Goal: Check status: Check status

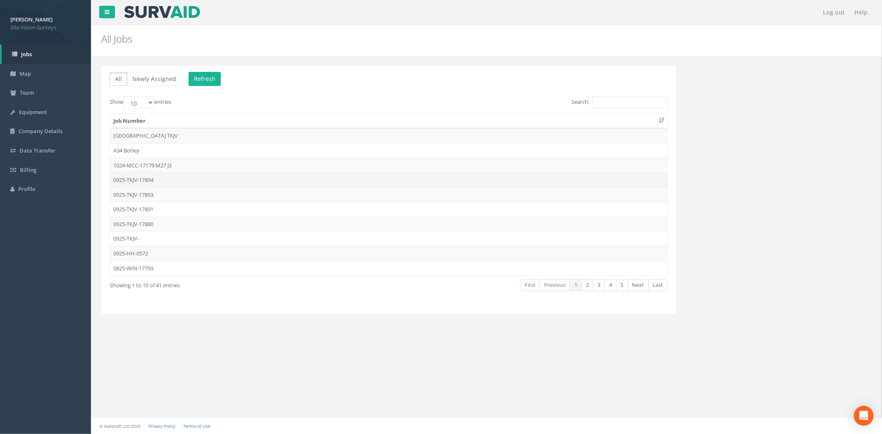
click at [177, 181] on td "0925-TKJV-17894" at bounding box center [389, 179] width 558 height 15
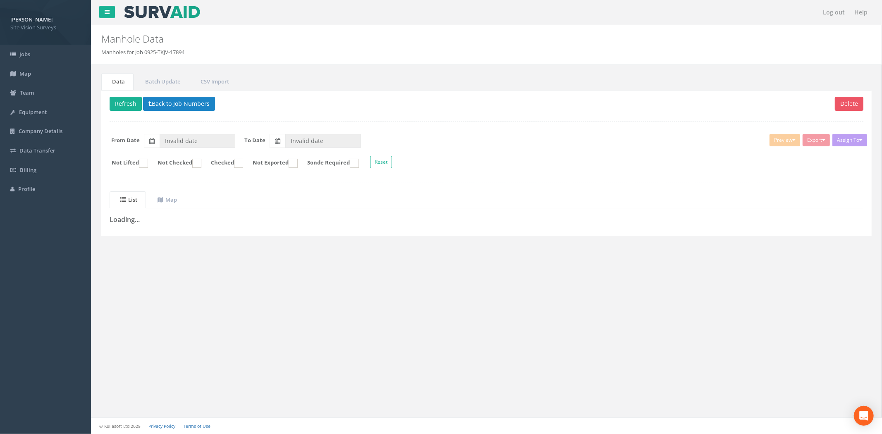
type input "[DATE]"
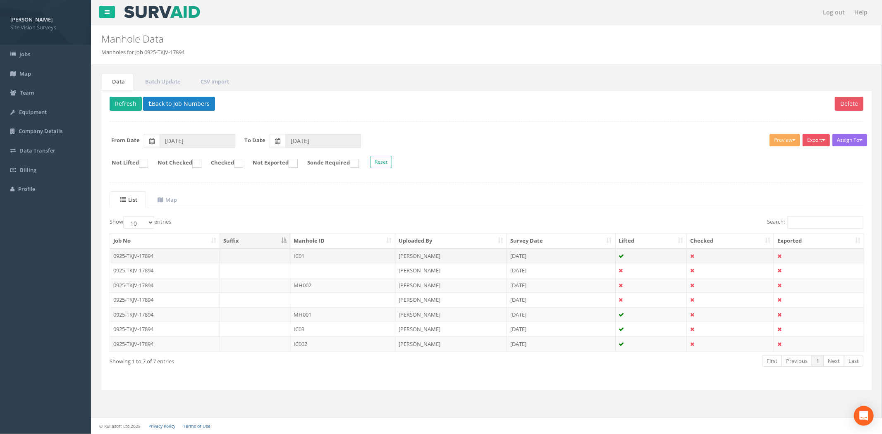
click at [173, 259] on td "0925-TKJV-17894" at bounding box center [165, 256] width 110 height 15
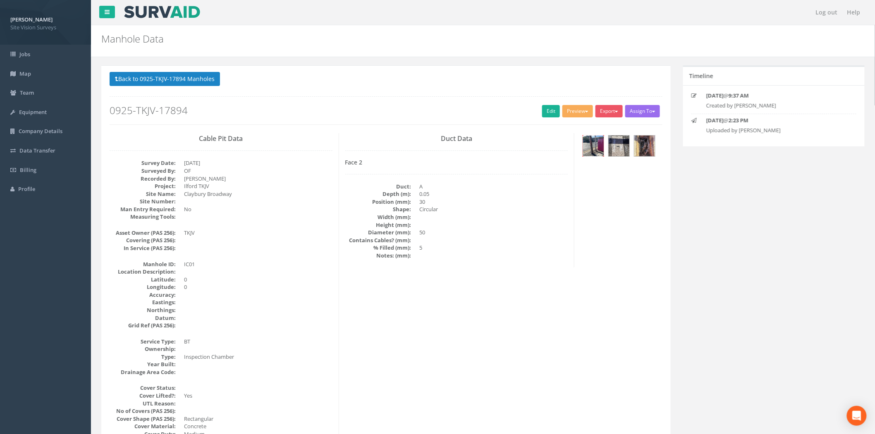
click at [591, 148] on img at bounding box center [593, 146] width 21 height 21
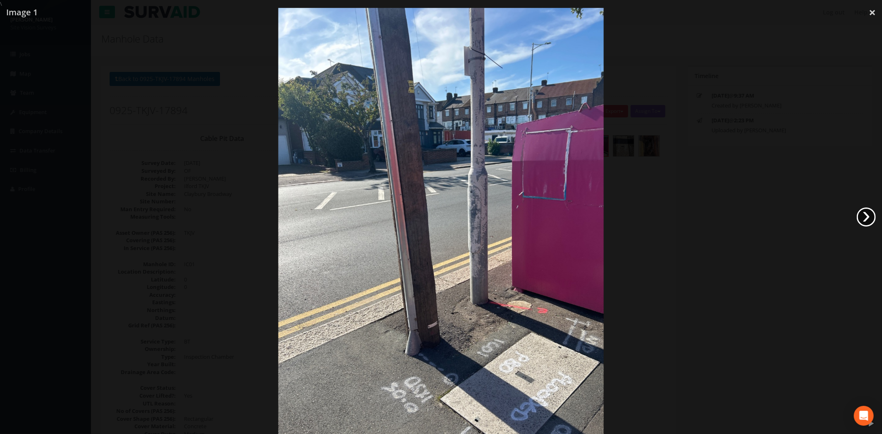
click at [864, 216] on link "›" at bounding box center [866, 217] width 19 height 19
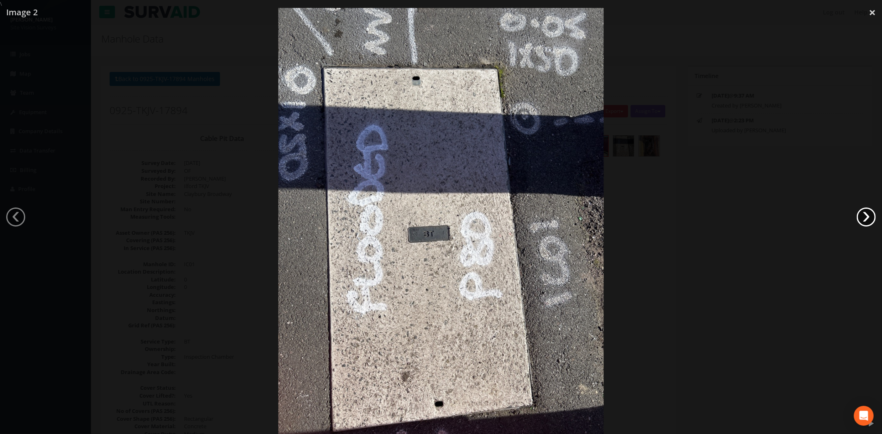
click at [864, 216] on link "›" at bounding box center [866, 217] width 19 height 19
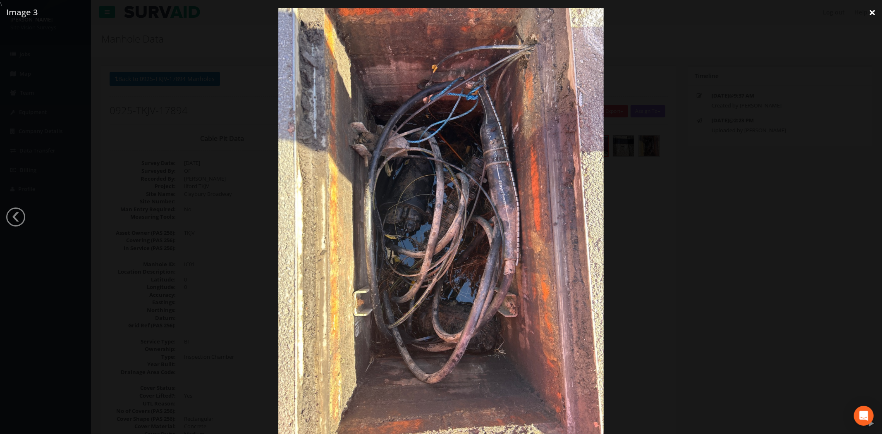
click at [871, 11] on link "×" at bounding box center [872, 12] width 19 height 25
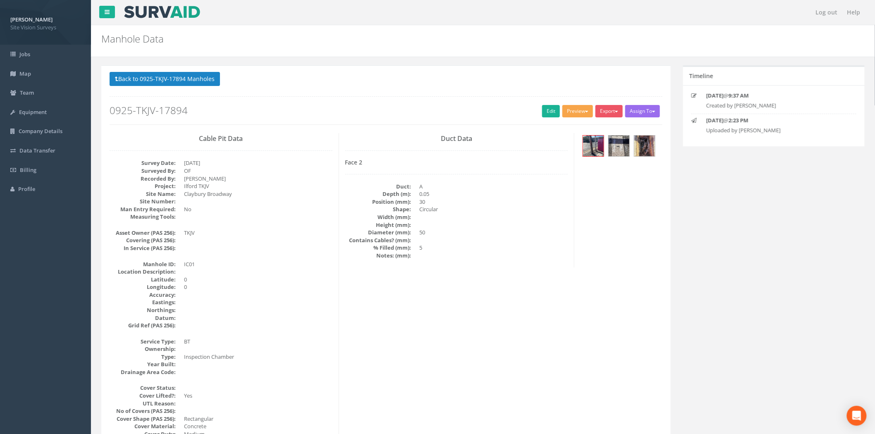
click at [579, 110] on button "Preview" at bounding box center [577, 111] width 31 height 12
click at [569, 129] on link "SVS IC" at bounding box center [562, 128] width 63 height 13
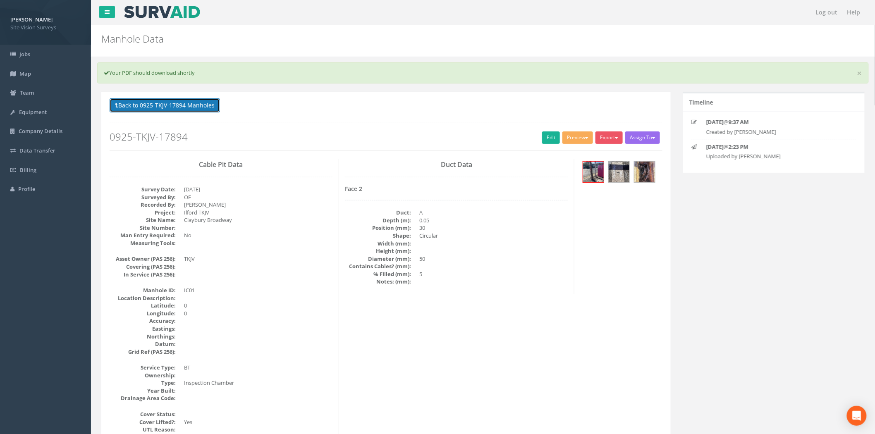
click at [136, 100] on button "Back to 0925-TKJV-17894 Manholes" at bounding box center [165, 105] width 110 height 14
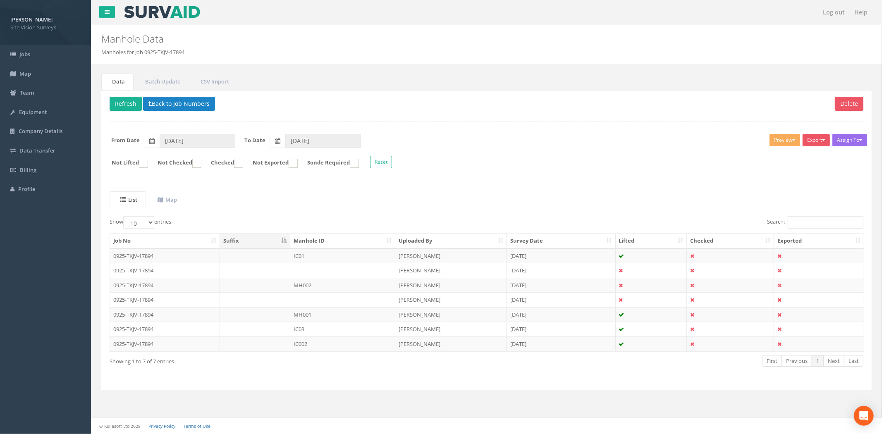
click at [155, 342] on td "0925-TKJV-17894" at bounding box center [165, 344] width 110 height 15
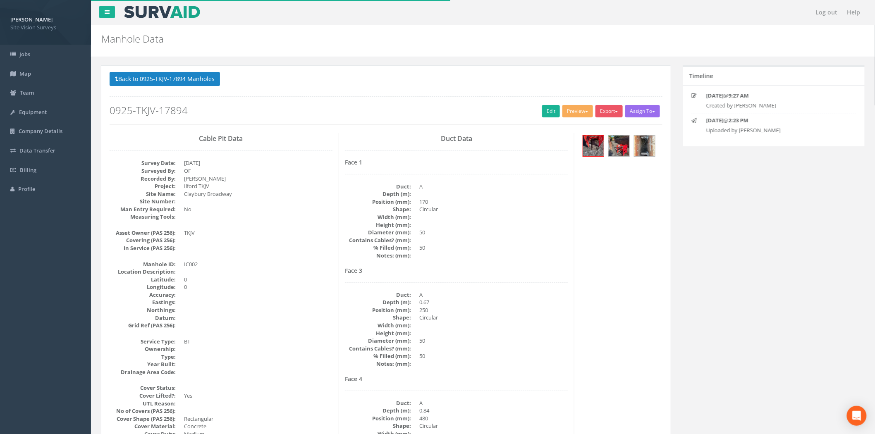
click at [582, 148] on div at bounding box center [622, 147] width 82 height 28
click at [589, 146] on img at bounding box center [593, 146] width 21 height 21
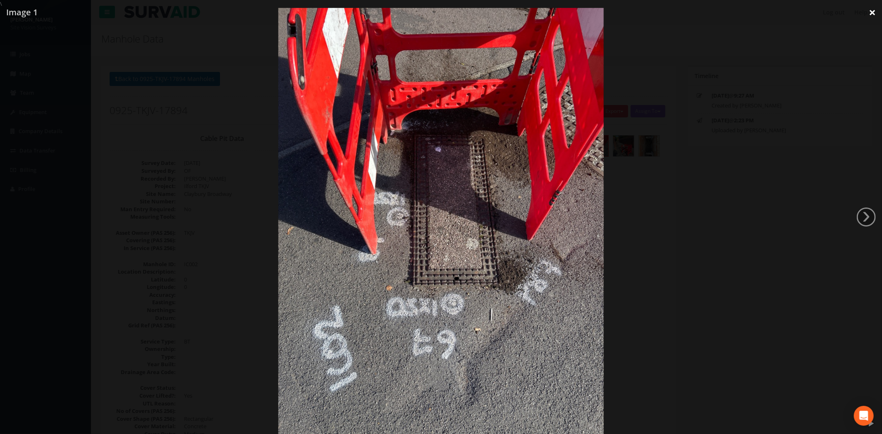
click at [870, 14] on link "×" at bounding box center [872, 12] width 19 height 25
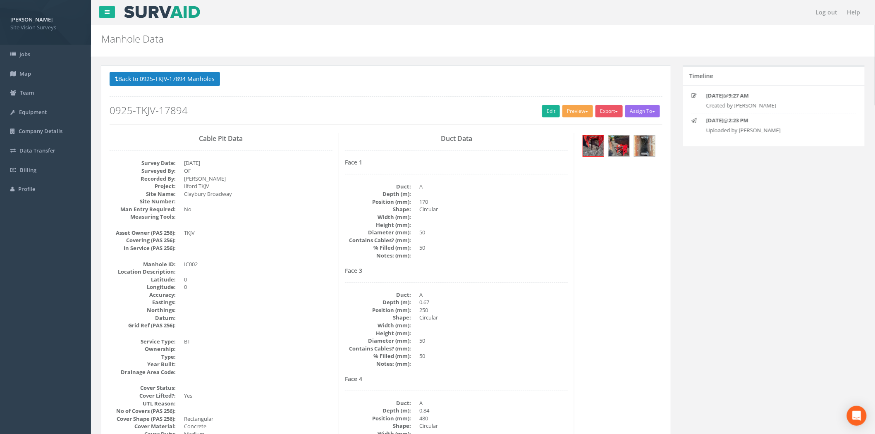
click at [572, 110] on button "Preview" at bounding box center [577, 111] width 31 height 12
click at [564, 127] on link "SVS IC" at bounding box center [562, 128] width 63 height 13
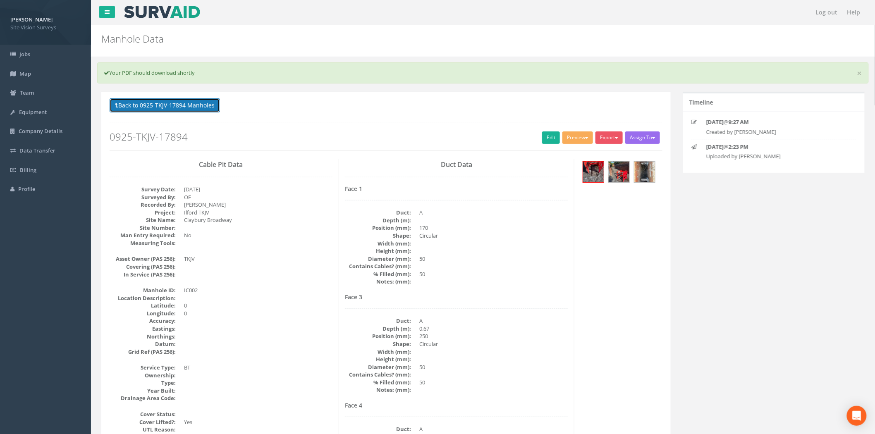
click at [193, 100] on button "Back to 0925-TKJV-17894 Manholes" at bounding box center [165, 105] width 110 height 14
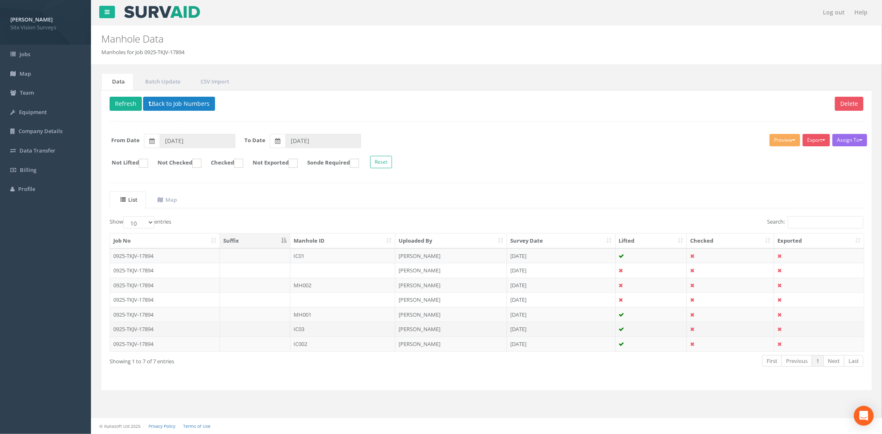
click at [305, 331] on td "IC03" at bounding box center [342, 329] width 105 height 15
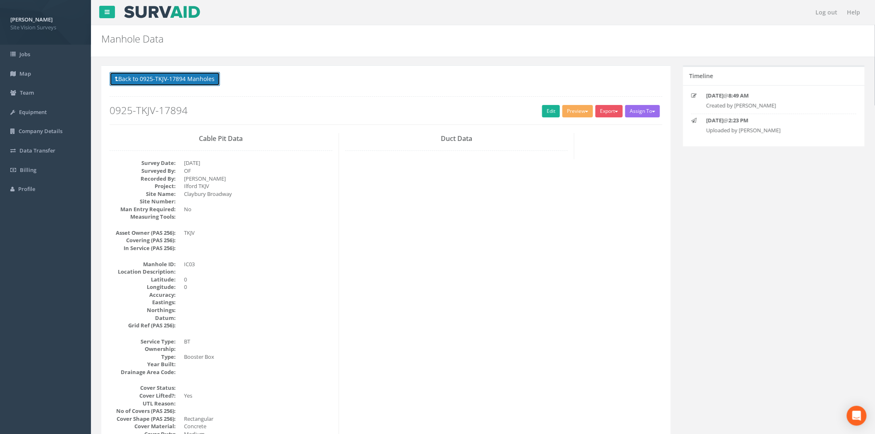
click at [164, 74] on button "Back to 0925-TKJV-17894 Manholes" at bounding box center [165, 79] width 110 height 14
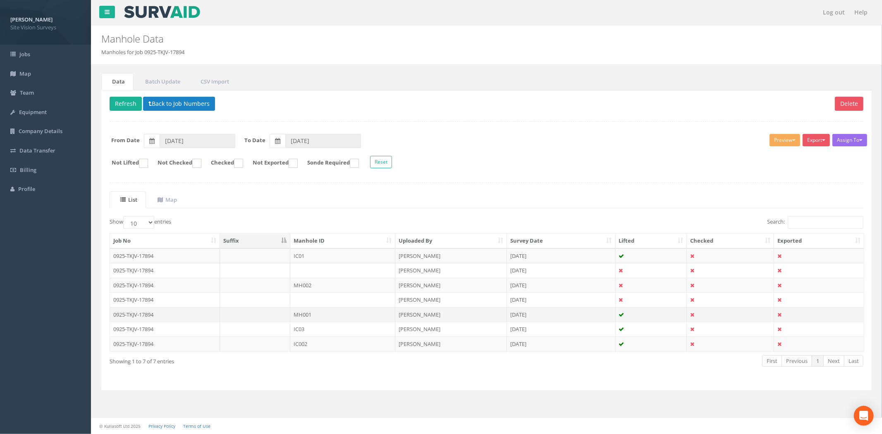
click at [147, 314] on td "0925-TKJV-17894" at bounding box center [165, 314] width 110 height 15
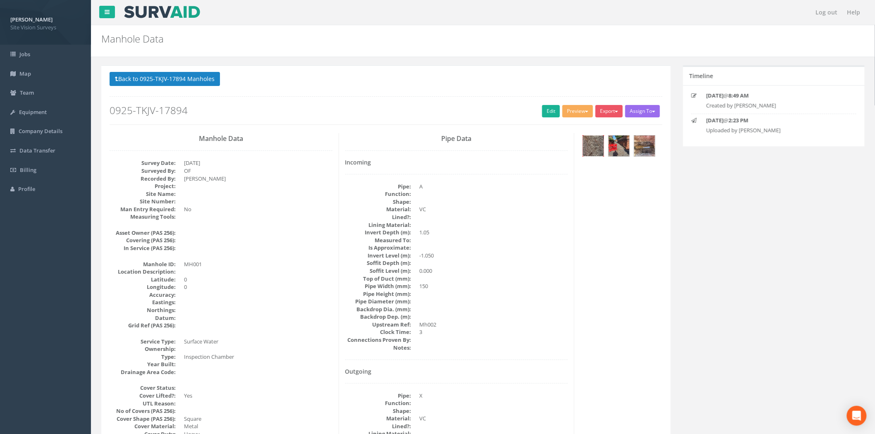
click at [599, 145] on img at bounding box center [593, 146] width 21 height 21
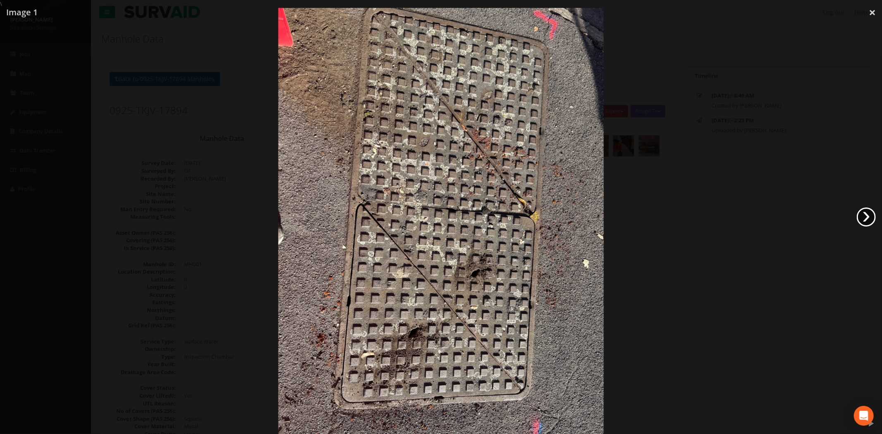
click at [874, 217] on link "›" at bounding box center [866, 217] width 19 height 19
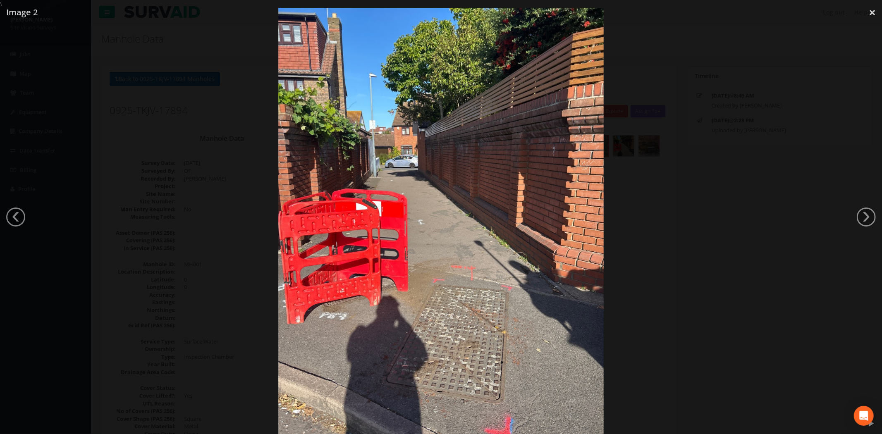
click at [867, 217] on link "›" at bounding box center [866, 217] width 19 height 19
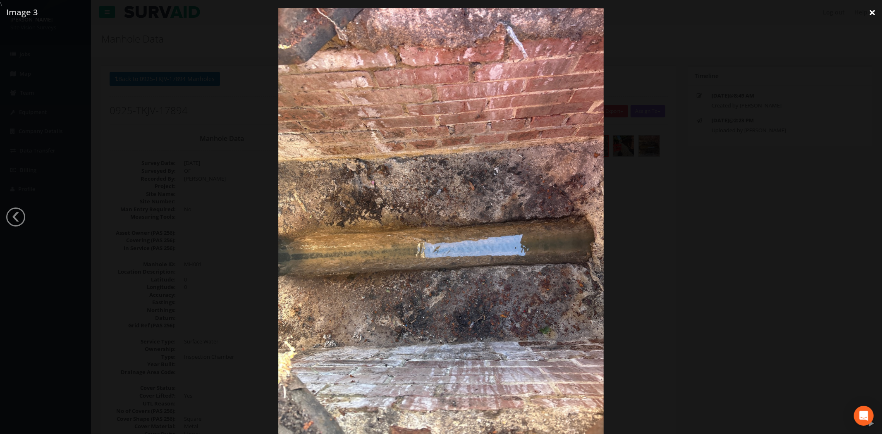
click at [868, 15] on link "×" at bounding box center [872, 12] width 19 height 25
